Goal: Task Accomplishment & Management: Manage account settings

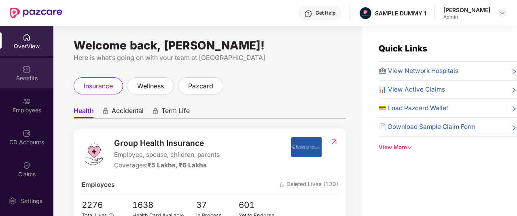
click at [34, 67] on div "Benefits" at bounding box center [26, 73] width 53 height 30
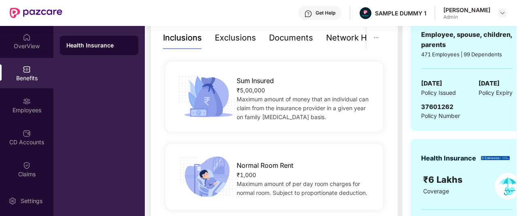
scroll to position [165, 0]
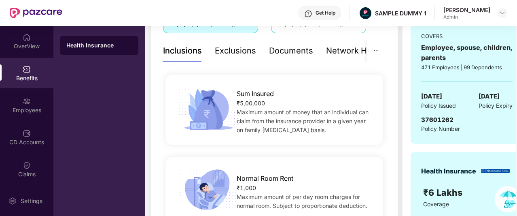
click at [226, 57] on div "Exclusions" at bounding box center [235, 51] width 41 height 22
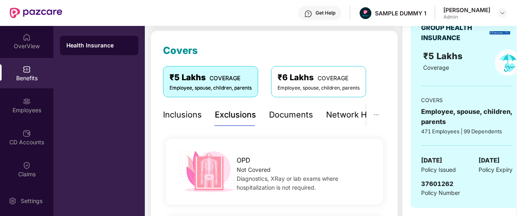
scroll to position [101, 0]
click at [167, 111] on div "Inclusions" at bounding box center [182, 114] width 39 height 13
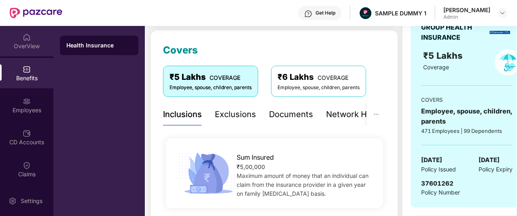
click at [18, 42] on div "OverView" at bounding box center [26, 46] width 53 height 8
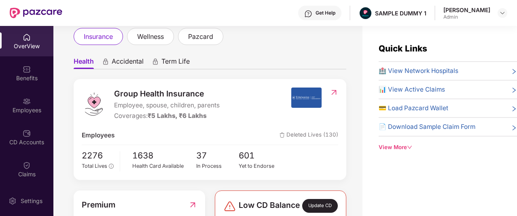
scroll to position [81, 0]
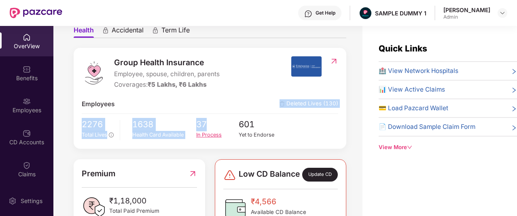
drag, startPoint x: 262, startPoint y: 95, endPoint x: 212, endPoint y: 131, distance: 61.8
click at [212, 131] on div "Group Health Insurance Employee, spouse, children, parents Coverages: ₹5 Lakhs,…" at bounding box center [210, 98] width 273 height 101
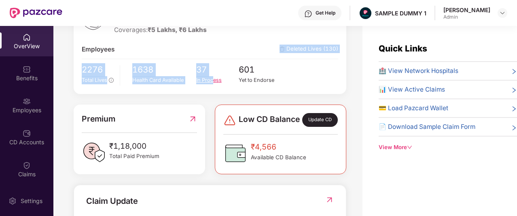
scroll to position [135, 0]
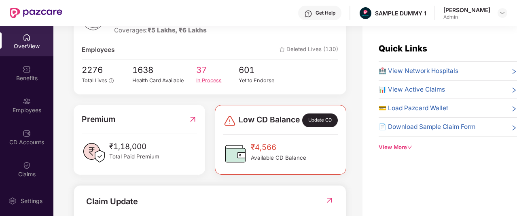
click at [212, 131] on div "Low CD Balance Update CD ₹4,566 Available CD Balance" at bounding box center [280, 140] width 141 height 70
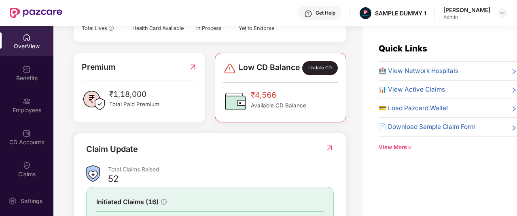
scroll to position [187, 0]
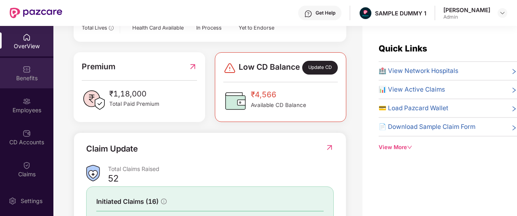
click at [31, 84] on div "Benefits" at bounding box center [26, 73] width 53 height 30
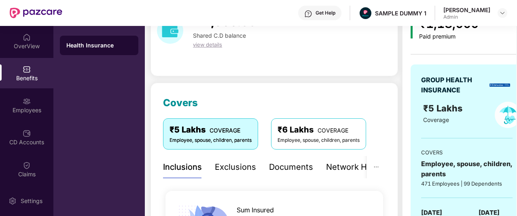
scroll to position [24, 0]
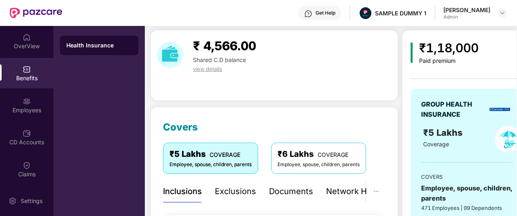
click at [232, 165] on div "Employee, spouse, children, parents" at bounding box center [211, 165] width 82 height 8
click at [237, 185] on div "Exclusions" at bounding box center [235, 191] width 41 height 13
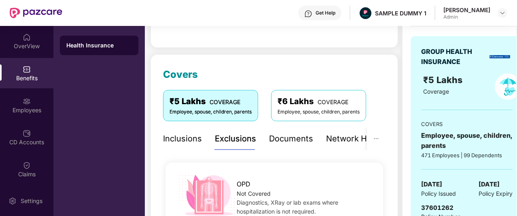
scroll to position [76, 0]
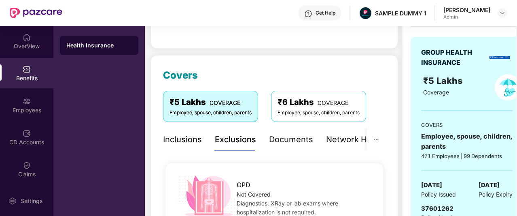
click at [275, 138] on div "Documents" at bounding box center [291, 139] width 44 height 13
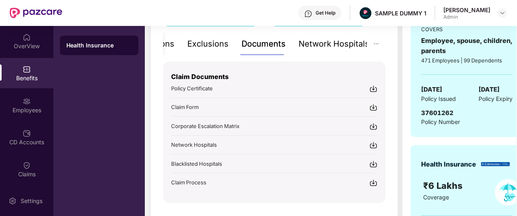
scroll to position [172, 0]
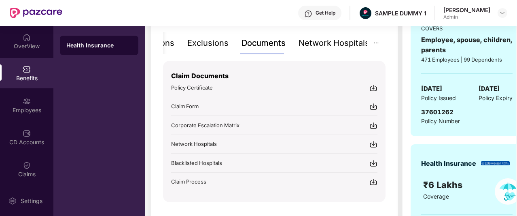
click at [315, 42] on div "Network Hospitals" at bounding box center [334, 43] width 71 height 13
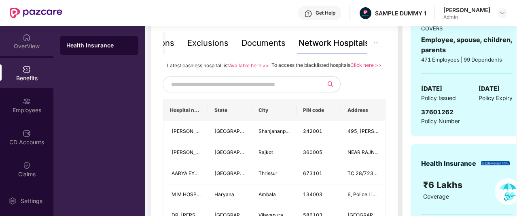
click at [34, 37] on div "OverView" at bounding box center [26, 41] width 53 height 30
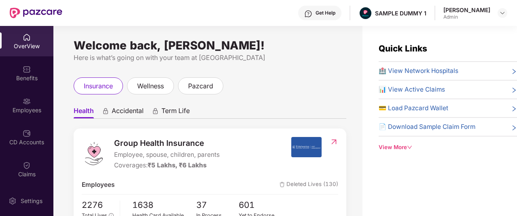
scroll to position [0, 0]
click at [336, 9] on div "Get Help" at bounding box center [319, 13] width 43 height 15
click at [257, 15] on div "Get Help SAMPLE DUMMY 1 [PERSON_NAME] Admin" at bounding box center [284, 13] width 445 height 26
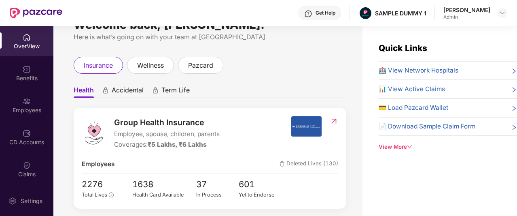
scroll to position [0, 0]
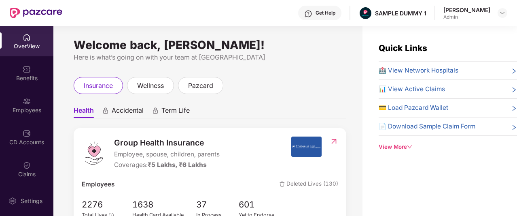
click at [330, 11] on div "Get Help" at bounding box center [319, 13] width 43 height 15
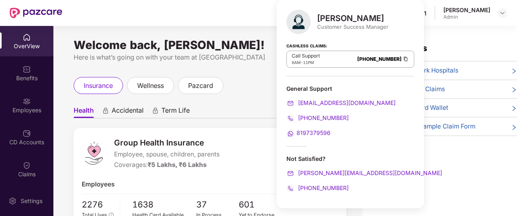
click at [257, 38] on div "Welcome back, [PERSON_NAME]! Here is what’s going on with your team at Pazcare …" at bounding box center [207, 125] width 309 height 200
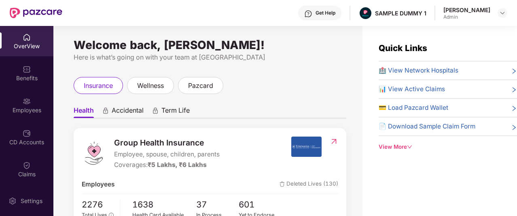
click at [332, 13] on div "Get Help" at bounding box center [326, 13] width 20 height 6
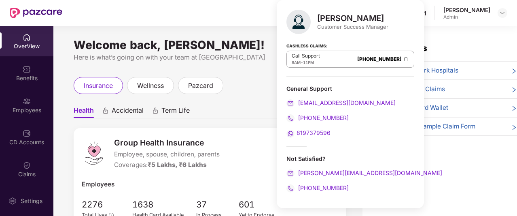
click at [262, 24] on div "Get Help SAMPLE DUMMY 1 [PERSON_NAME] Admin" at bounding box center [284, 13] width 445 height 26
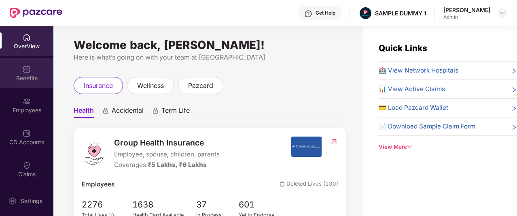
click at [30, 65] on div "Benefits" at bounding box center [26, 73] width 53 height 30
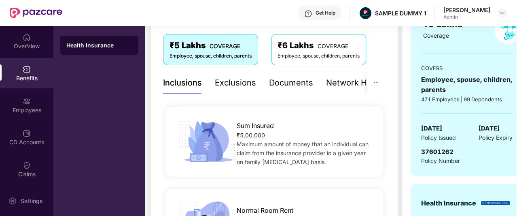
scroll to position [133, 0]
click at [248, 78] on div "Exclusions" at bounding box center [235, 82] width 41 height 13
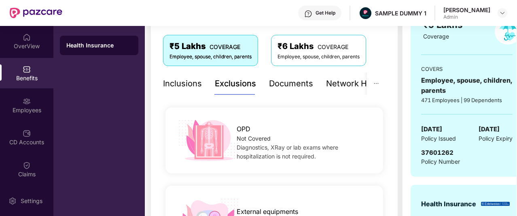
scroll to position [132, 0]
click at [287, 84] on div "Documents" at bounding box center [291, 83] width 44 height 13
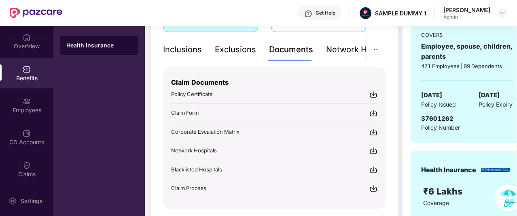
scroll to position [166, 0]
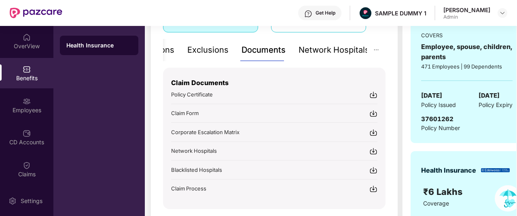
click at [346, 53] on div "Network Hospitals" at bounding box center [334, 50] width 71 height 13
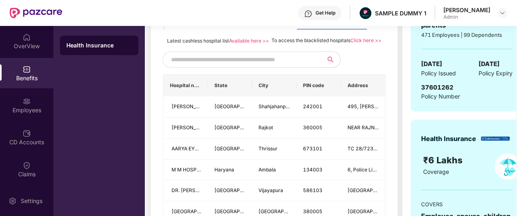
scroll to position [198, 0]
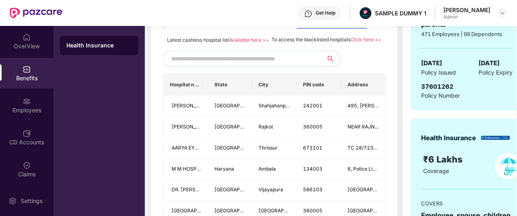
click at [217, 65] on input "text" at bounding box center [240, 59] width 138 height 12
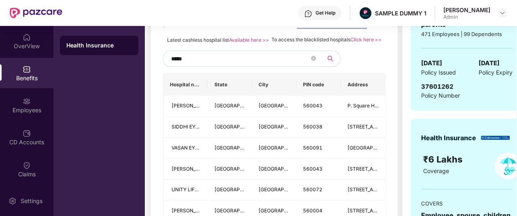
type input "******"
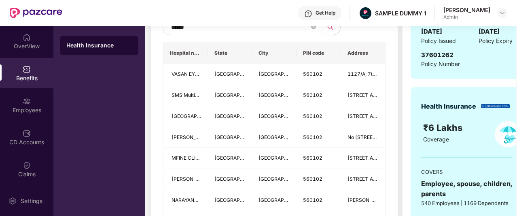
scroll to position [202, 0]
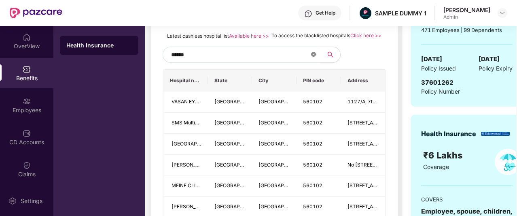
click at [314, 57] on icon "close-circle" at bounding box center [313, 54] width 5 height 5
type input "******"
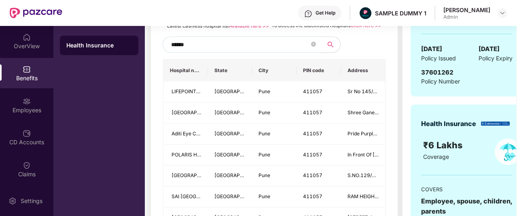
scroll to position [208, 0]
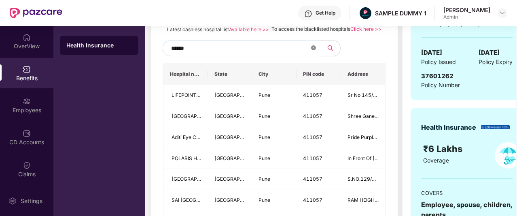
click at [314, 50] on icon "close-circle" at bounding box center [313, 47] width 5 height 5
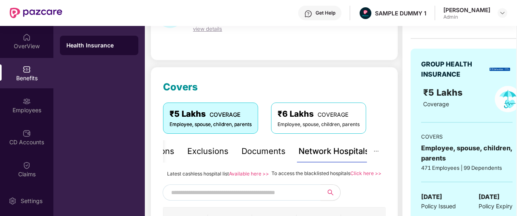
scroll to position [0, 0]
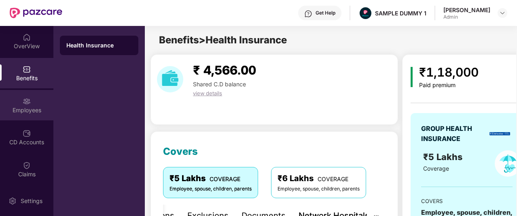
click at [31, 108] on div "Employees" at bounding box center [26, 110] width 53 height 8
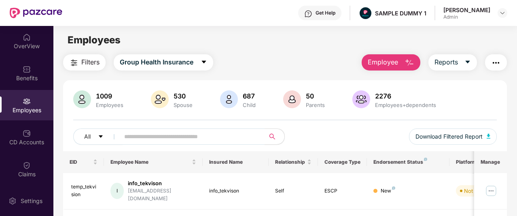
click at [393, 58] on span "Employee" at bounding box center [383, 62] width 30 height 10
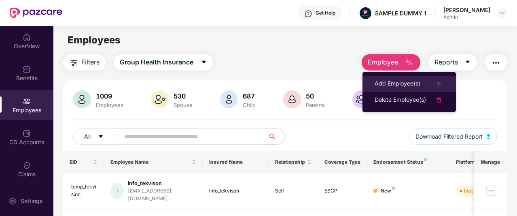
click at [404, 78] on li "Add Employee(s)" at bounding box center [409, 84] width 93 height 16
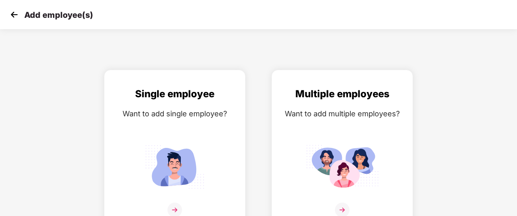
scroll to position [13, 0]
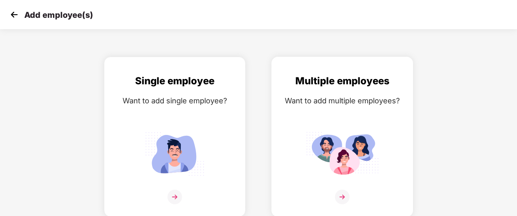
click at [315, 113] on div "Multiple employees Want to add multiple employees?" at bounding box center [342, 143] width 125 height 141
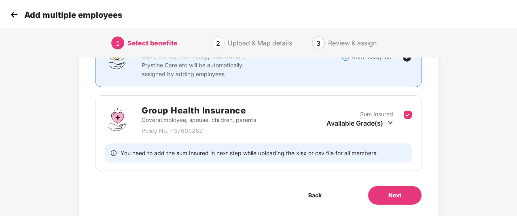
scroll to position [85, 0]
click at [401, 195] on span "Next" at bounding box center [395, 195] width 13 height 9
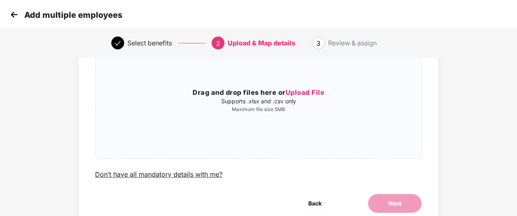
scroll to position [76, 0]
click at [181, 172] on div "Don’t have all mandatory details with me?" at bounding box center [158, 174] width 127 height 8
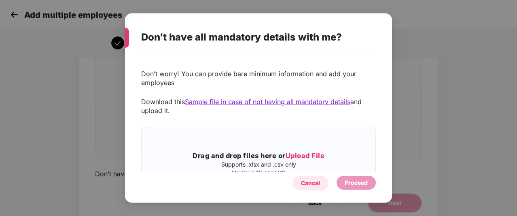
click at [306, 181] on div "Cancel" at bounding box center [310, 182] width 19 height 9
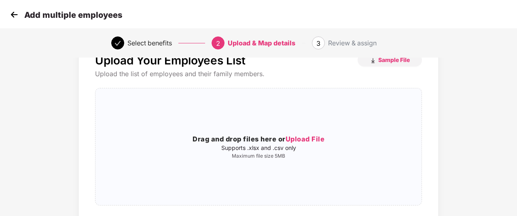
scroll to position [30, 0]
click at [18, 14] on img at bounding box center [14, 14] width 12 height 12
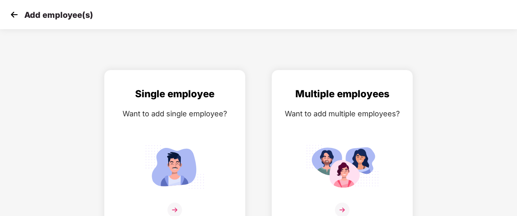
click at [18, 14] on img at bounding box center [14, 14] width 12 height 12
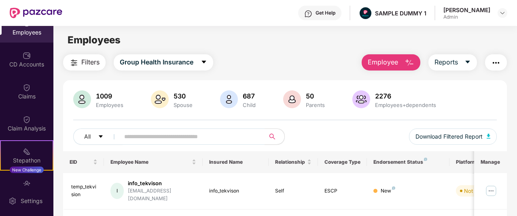
scroll to position [78, 0]
click at [26, 119] on img at bounding box center [27, 119] width 8 height 8
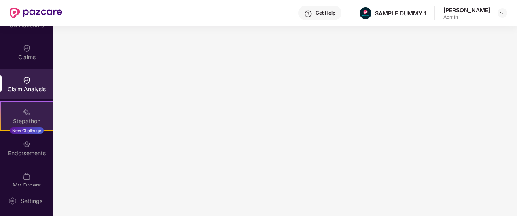
scroll to position [117, 0]
click at [12, 119] on div "Stepathon" at bounding box center [27, 121] width 52 height 8
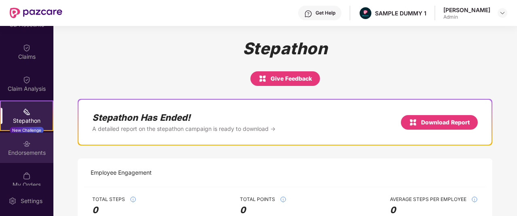
scroll to position [153, 0]
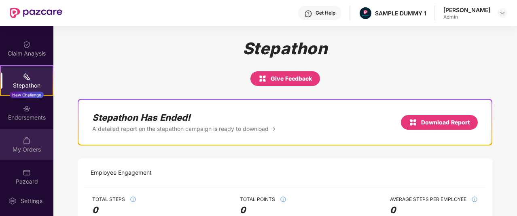
click at [20, 146] on div "My Orders" at bounding box center [26, 149] width 53 height 8
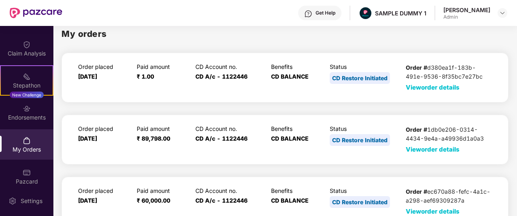
scroll to position [7, 0]
click at [418, 89] on span "View order details" at bounding box center [433, 87] width 54 height 8
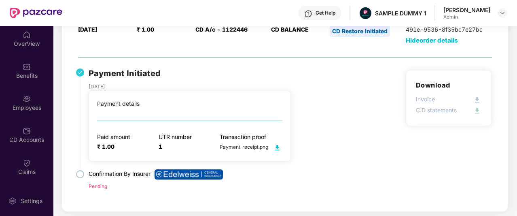
scroll to position [0, 0]
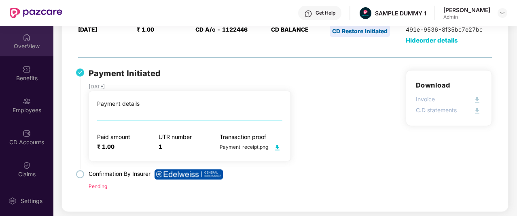
click at [28, 38] on img at bounding box center [27, 37] width 8 height 8
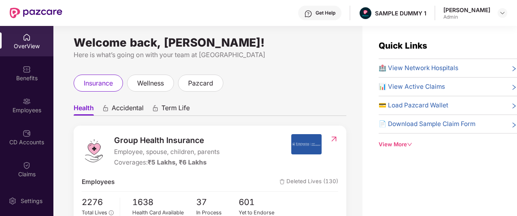
scroll to position [3, 0]
click at [395, 142] on div "View More" at bounding box center [448, 144] width 138 height 8
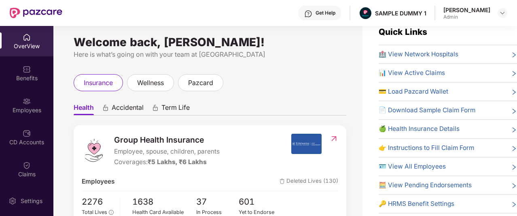
scroll to position [14, 0]
click at [421, 54] on span "🏥 View Network Hospitals" at bounding box center [419, 54] width 80 height 10
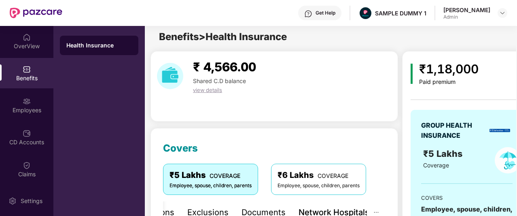
scroll to position [134, 0]
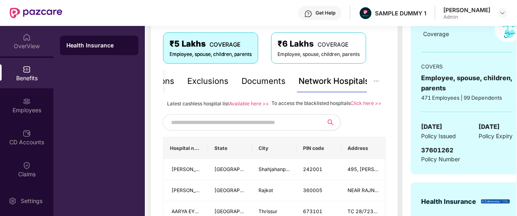
click at [15, 47] on div "OverView" at bounding box center [26, 46] width 53 height 8
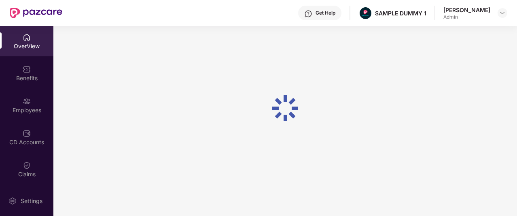
scroll to position [26, 0]
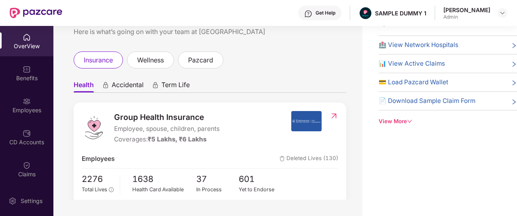
click at [395, 118] on div "View More" at bounding box center [448, 121] width 138 height 8
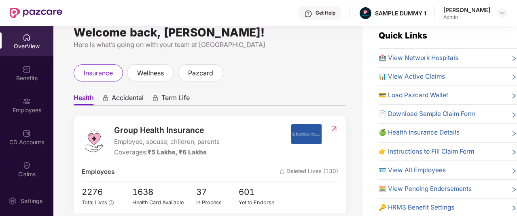
scroll to position [0, 0]
